Goal: Transaction & Acquisition: Purchase product/service

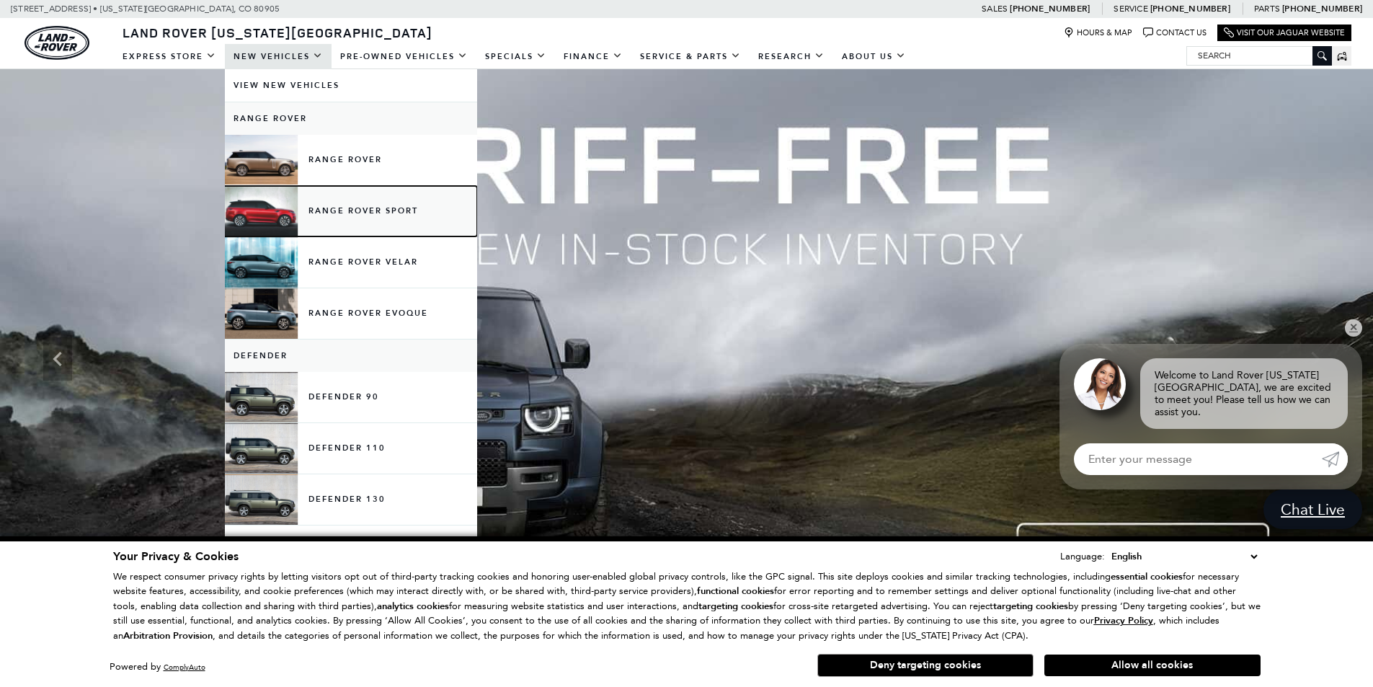
click at [314, 211] on link "Range Rover Sport" at bounding box center [351, 211] width 252 height 50
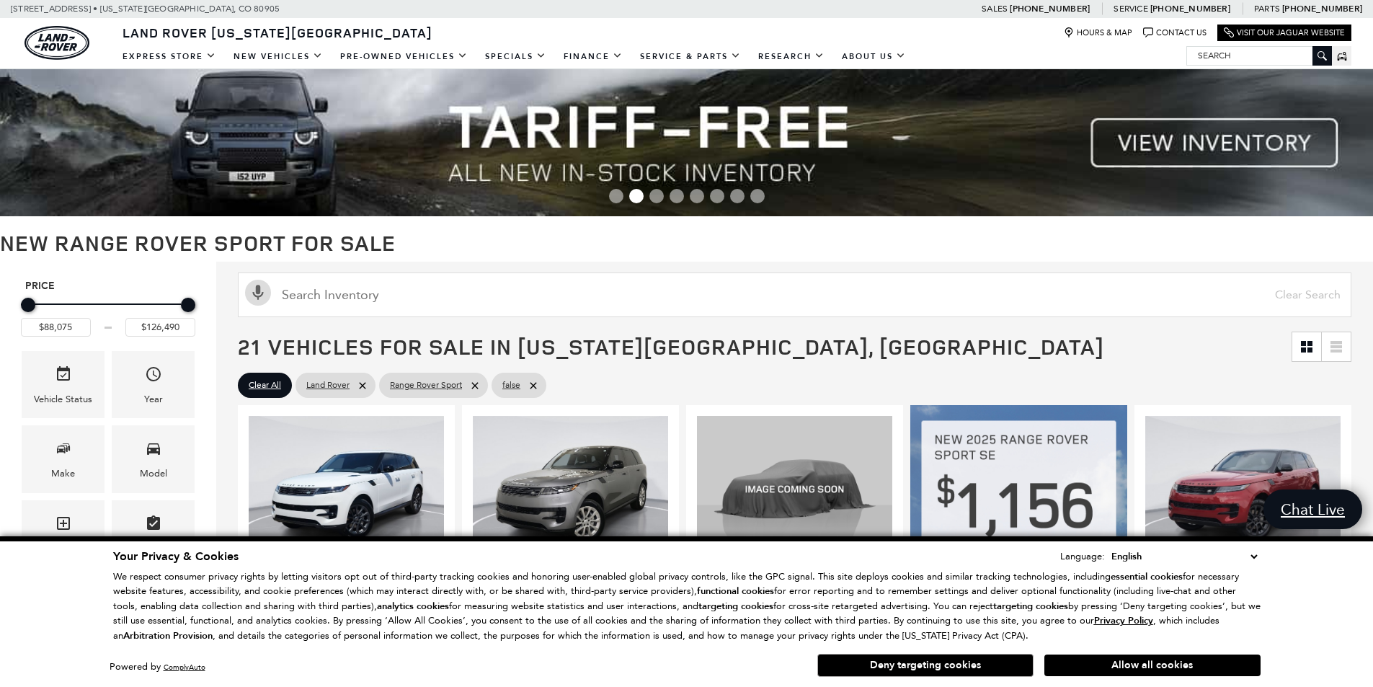
click at [938, 673] on button "Deny targeting cookies" at bounding box center [926, 665] width 216 height 23
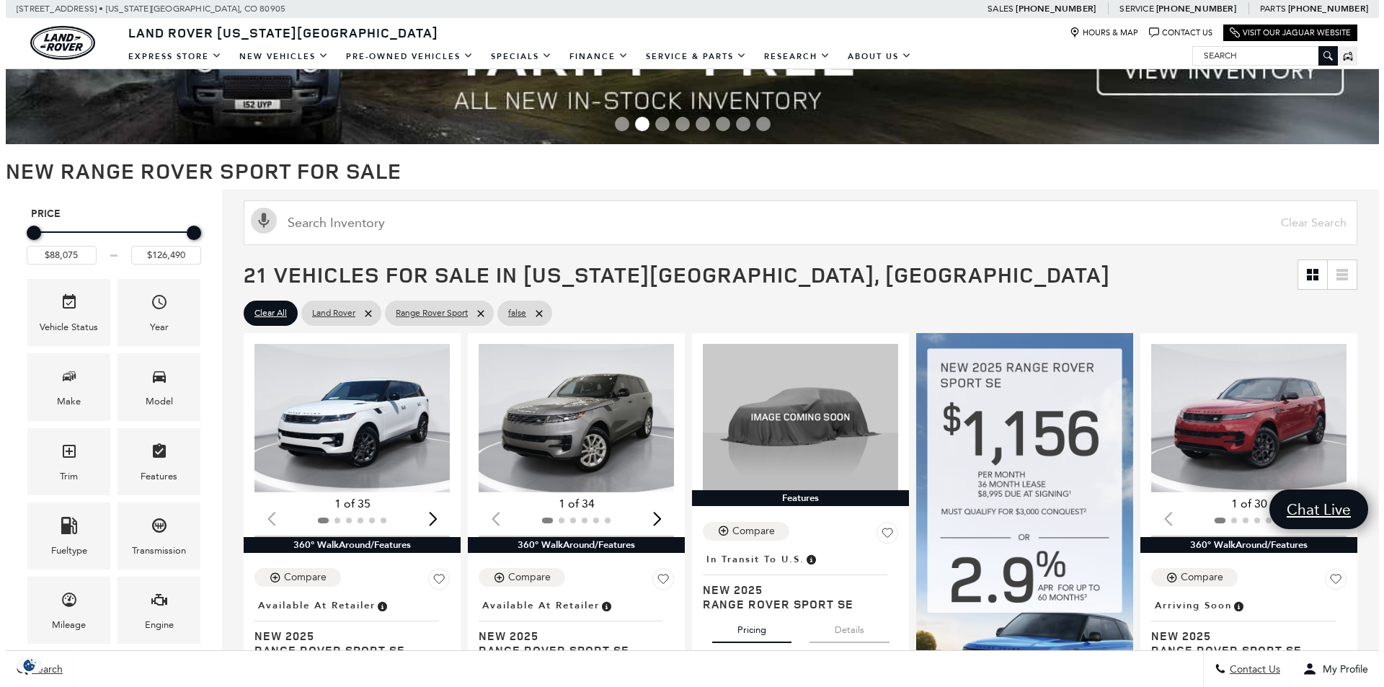
scroll to position [144, 0]
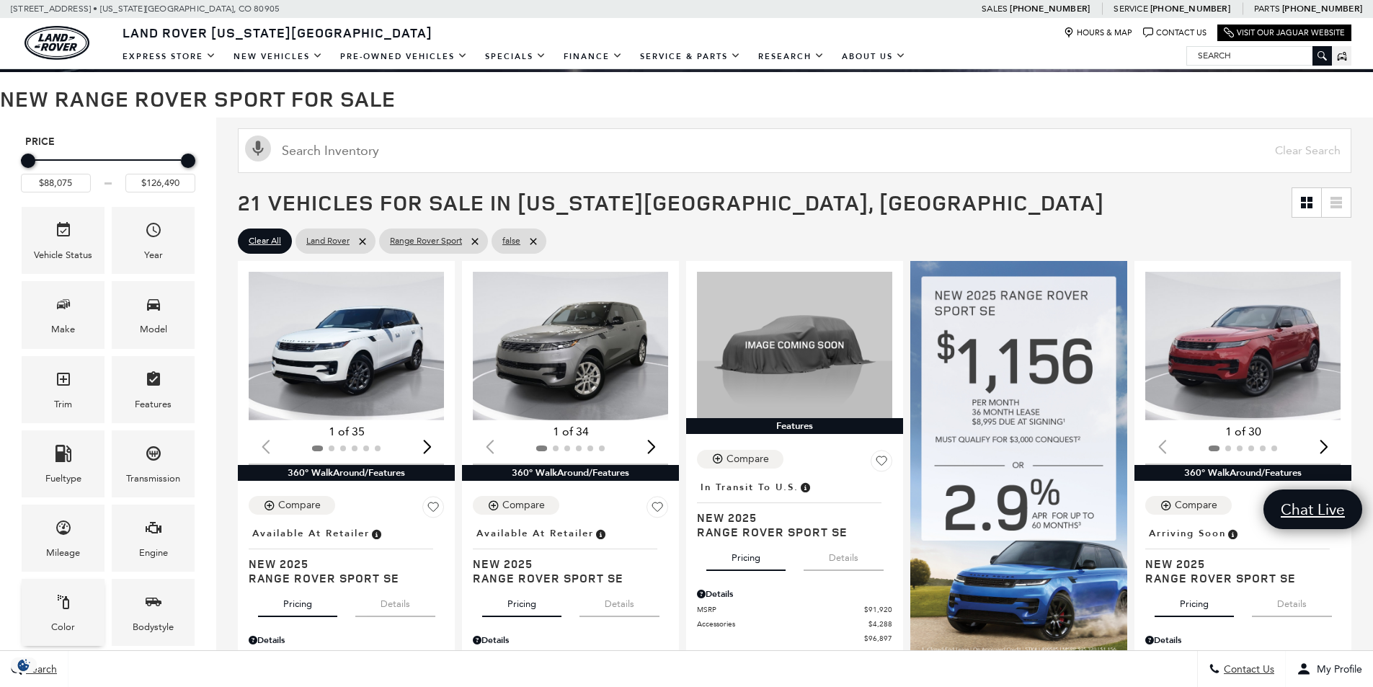
click at [74, 595] on div "Color" at bounding box center [63, 612] width 83 height 67
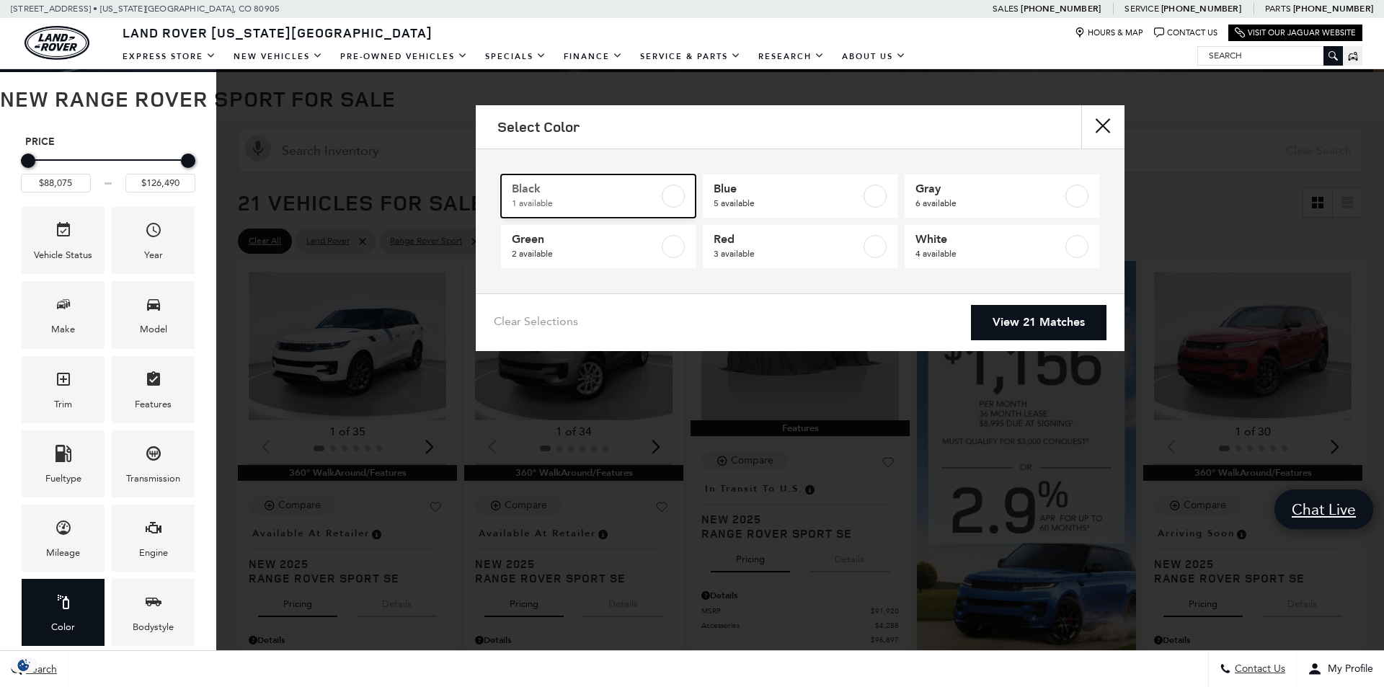
click at [571, 198] on span "1 available" at bounding box center [585, 203] width 147 height 14
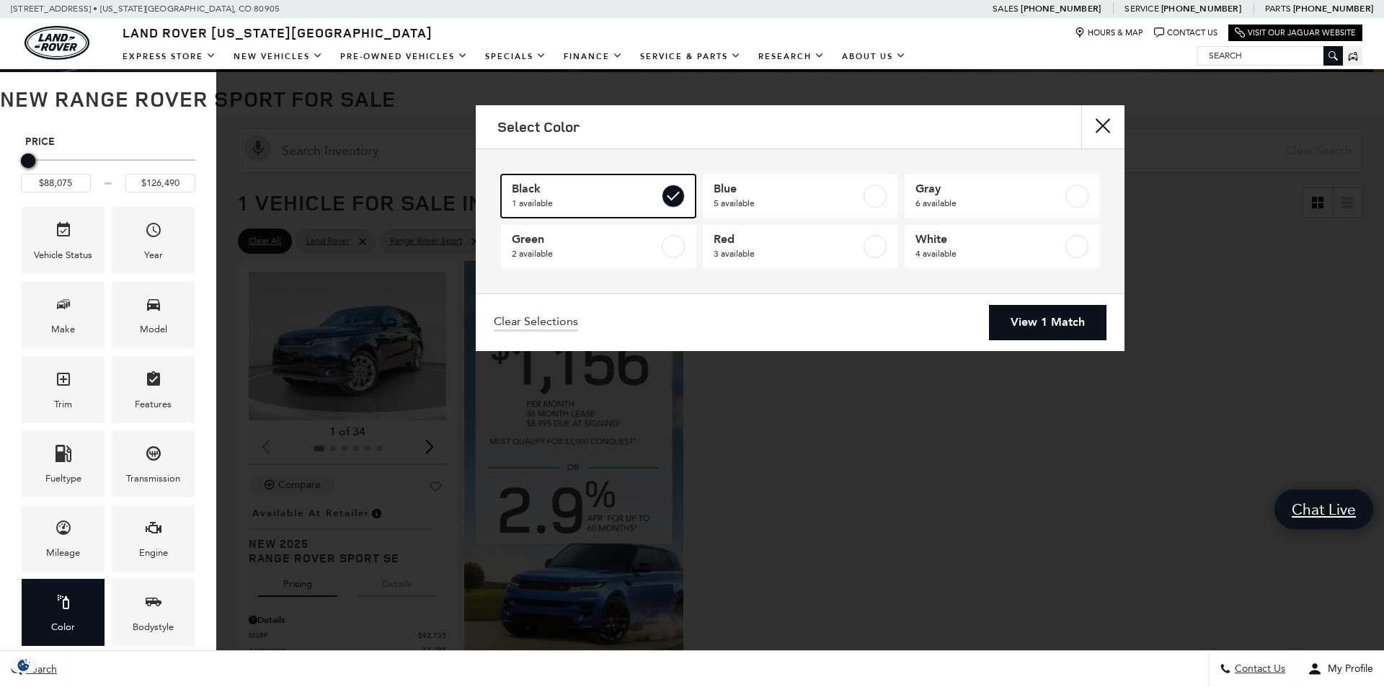
type input "$92,735"
checkbox input "true"
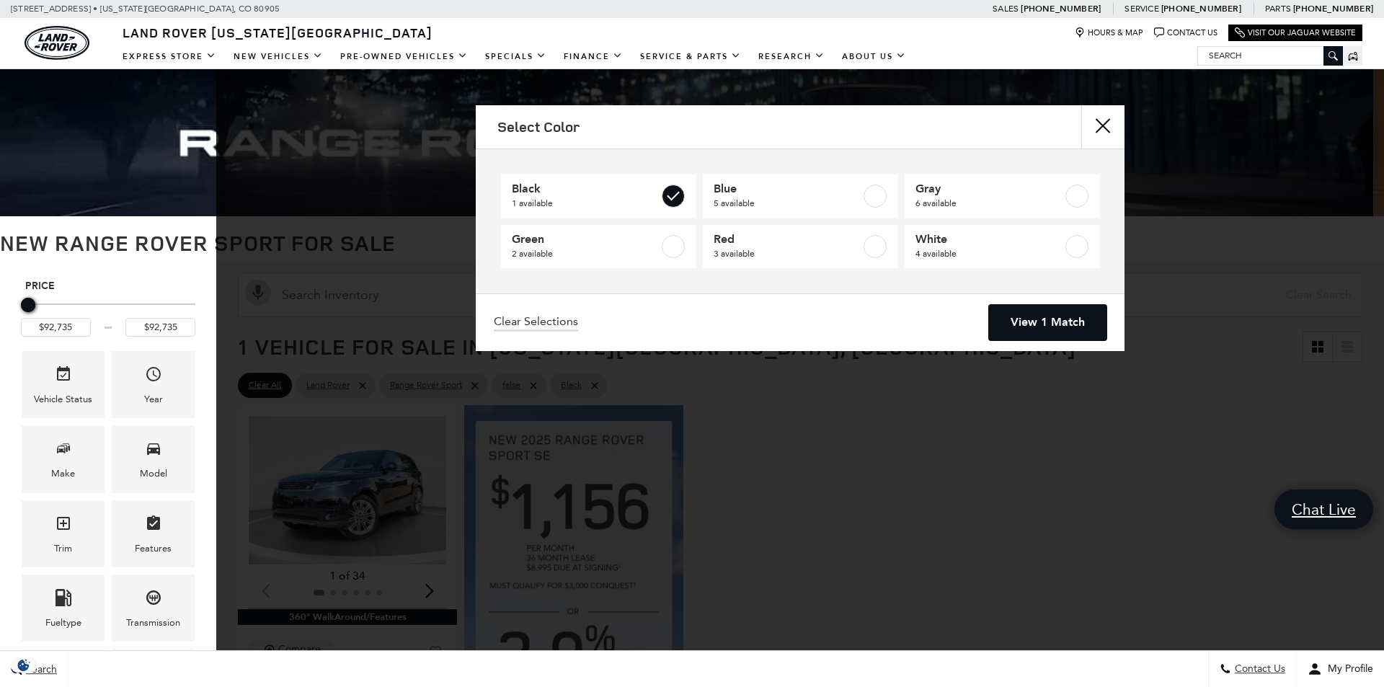
click at [1027, 320] on link "View 1 Match" at bounding box center [1048, 322] width 118 height 35
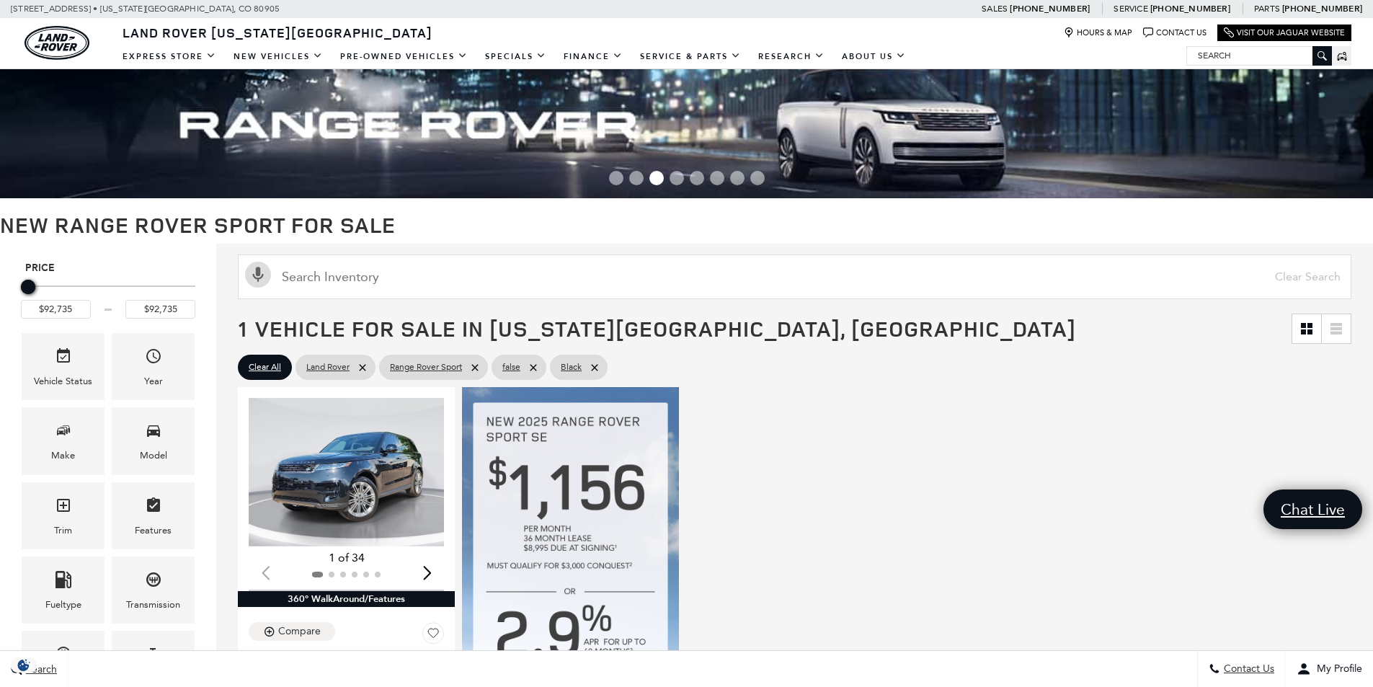
scroll to position [72, 0]
